Goal: Task Accomplishment & Management: Manage account settings

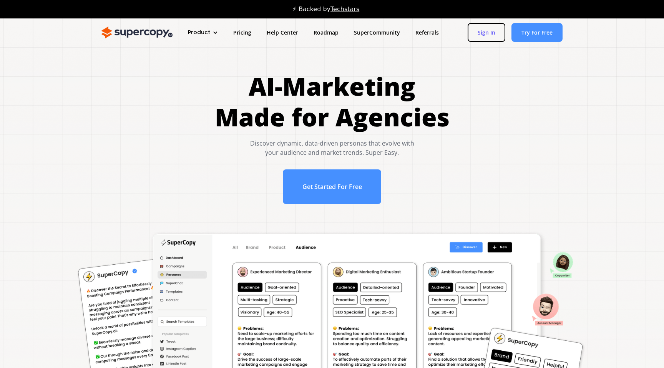
click at [482, 33] on link "Sign In" at bounding box center [487, 32] width 38 height 19
click at [486, 26] on link "Sign In" at bounding box center [487, 32] width 38 height 19
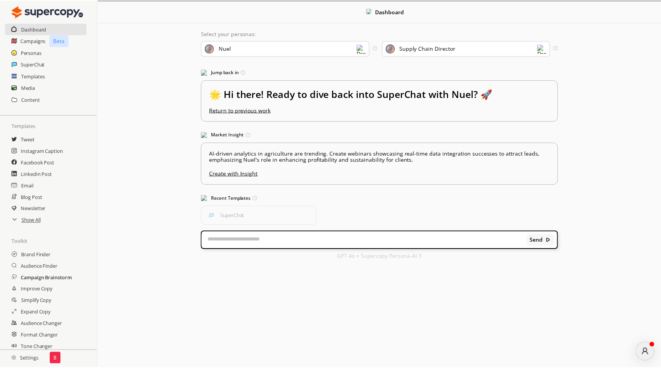
scroll to position [28, 0]
click at [30, 361] on h2 "Settings" at bounding box center [25, 358] width 50 height 15
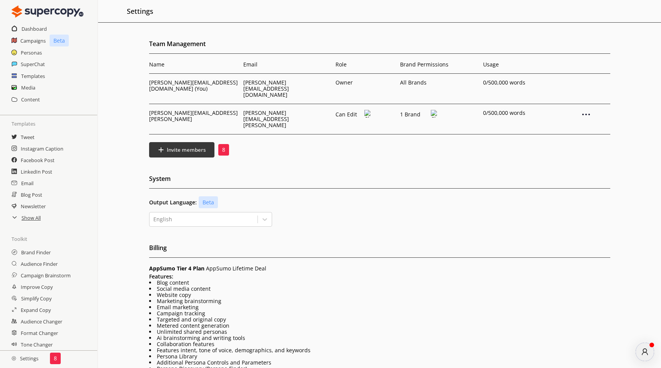
click at [221, 144] on div "8" at bounding box center [223, 150] width 11 height 12
click at [355, 111] on p "Can Edit" at bounding box center [349, 114] width 27 height 6
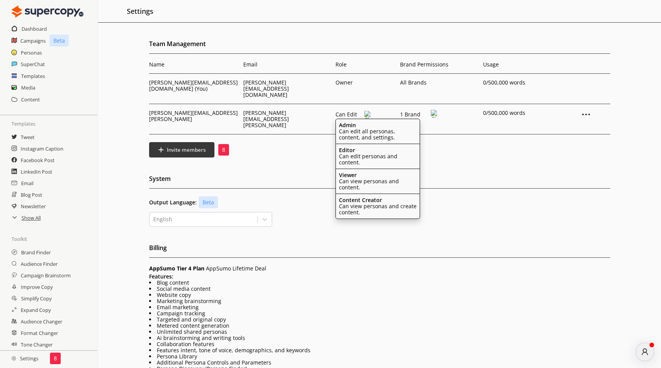
click at [484, 150] on div "Team Management Name Email Role Brand Permissions [PERSON_NAME] [PERSON_NAME][E…" at bounding box center [379, 257] width 563 height 439
